Goal: Check status: Check status

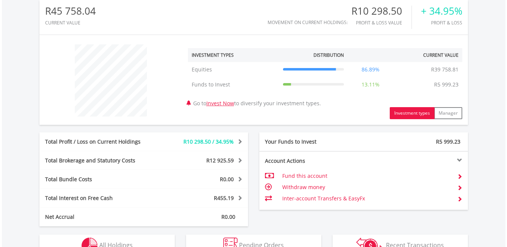
scroll to position [316, 0]
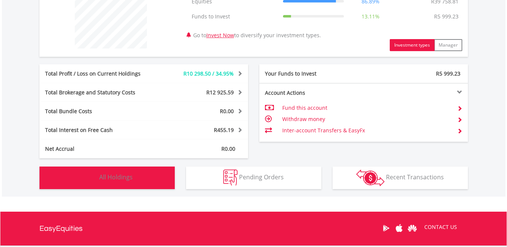
click at [146, 179] on button "Holdings All Holdings" at bounding box center [106, 178] width 135 height 23
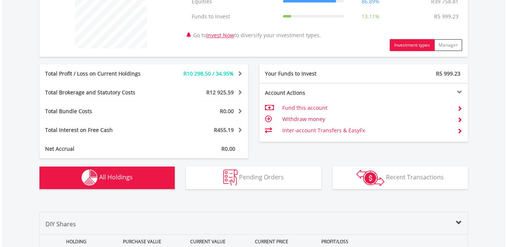
scroll to position [527, 0]
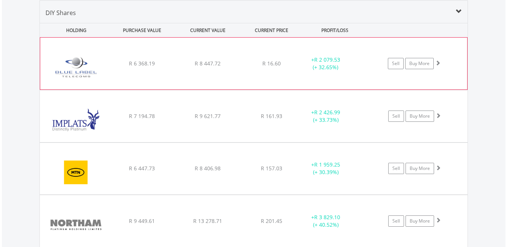
click at [373, 73] on div "﻿ Blue Label Telecoms Limited R 6 368.19 R 8 447.72 R 16.60 + R 2 079.53 (+ 32.…" at bounding box center [253, 64] width 427 height 52
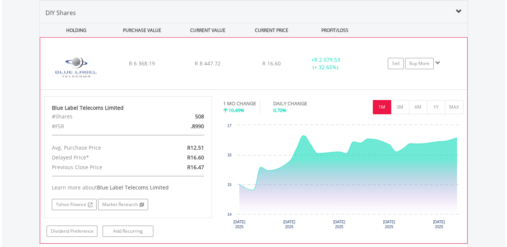
click at [381, 107] on button "1M" at bounding box center [382, 107] width 18 height 14
click at [381, 106] on button "1M" at bounding box center [382, 107] width 18 height 14
click at [354, 46] on div "﻿ Blue Label Telecoms Limited R 6 368.19 R 8 447.72 R 16.60 + R 2 079.53 (+ 32.…" at bounding box center [253, 64] width 427 height 52
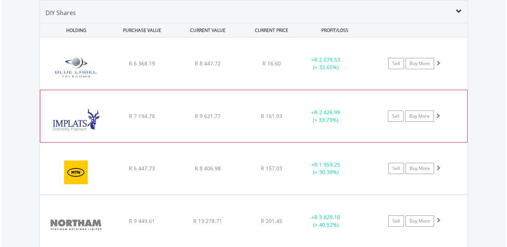
click at [358, 90] on div "﻿ Impala Platinum Hlgs Limited R 7 194.78 R 9 621.77 R 161.93 + R 2 426.99 (+ 3…" at bounding box center [254, 64] width 428 height 52
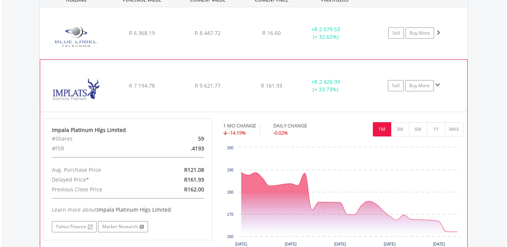
scroll to position [573, 0]
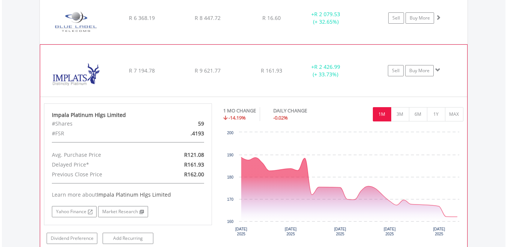
click at [389, 111] on button "1M" at bounding box center [382, 114] width 18 height 14
click at [375, 44] on div "﻿ Impala Platinum Hlgs Limited R 7 194.78 R 9 621.77 R 161.93 + R 2 426.99 (+ 3…" at bounding box center [254, 18] width 428 height 52
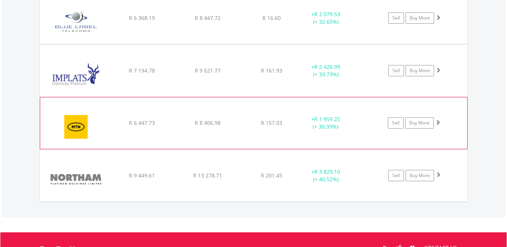
click at [362, 44] on div "﻿ MTN Group Limited R 6 447.73 R 8 406.98 R 157.03 + R 1 959.25 (+ 30.39%) Sell…" at bounding box center [254, 18] width 428 height 52
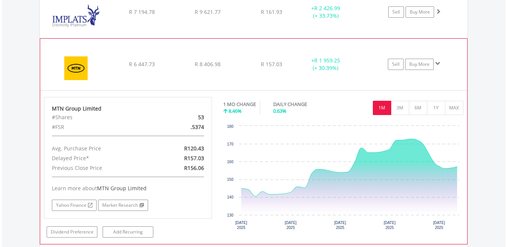
scroll to position [633, 0]
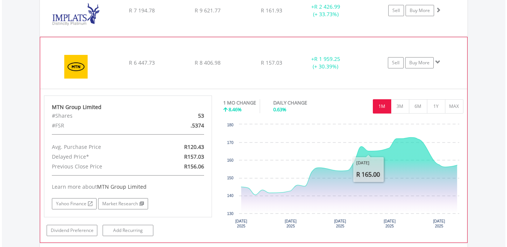
click at [380, 106] on button "1M" at bounding box center [382, 106] width 18 height 14
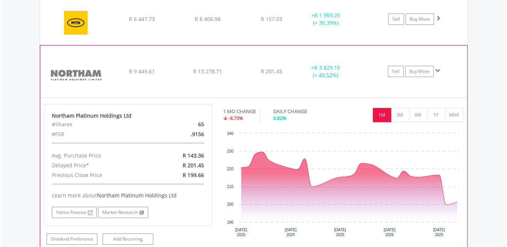
scroll to position [678, 0]
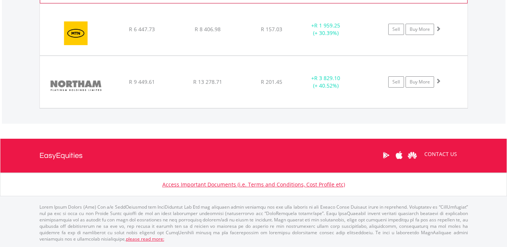
scroll to position [667, 0]
